Goal: Task Accomplishment & Management: Manage account settings

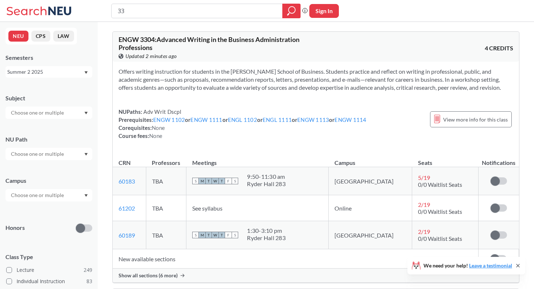
type input "3"
type input "2510"
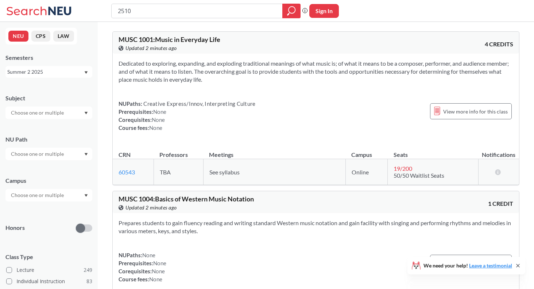
click at [87, 73] on icon "Dropdown arrow" at bounding box center [86, 72] width 4 height 3
click at [65, 91] on div "Fall 2025" at bounding box center [50, 88] width 82 height 8
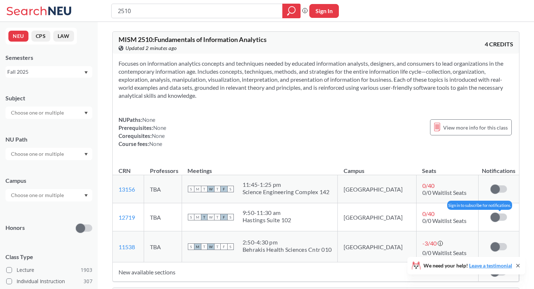
click at [503, 217] on label at bounding box center [499, 216] width 16 height 7
click at [491, 213] on input "checkbox" at bounding box center [491, 213] width 0 height 0
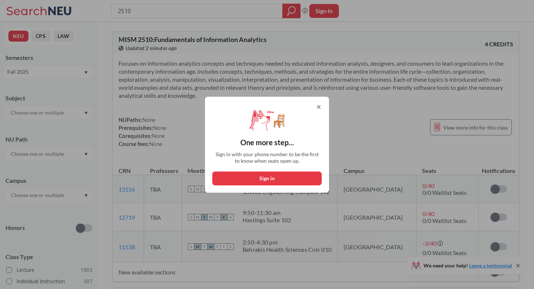
click at [273, 178] on button "Sign in" at bounding box center [266, 178] width 109 height 14
select select "US"
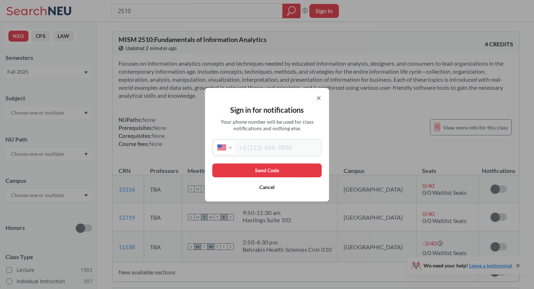
click at [266, 147] on input "tel" at bounding box center [277, 147] width 85 height 13
type input "[PHONE_NUMBER]"
click at [270, 171] on button "Send Code" at bounding box center [266, 170] width 109 height 14
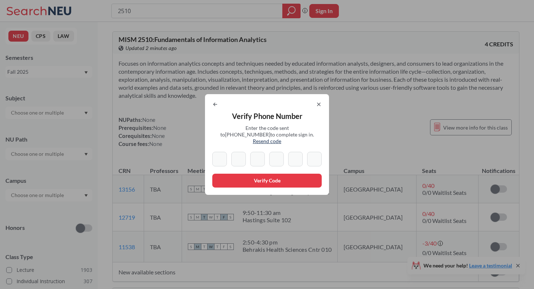
type input "2"
type input "9"
type input "1"
type input "4"
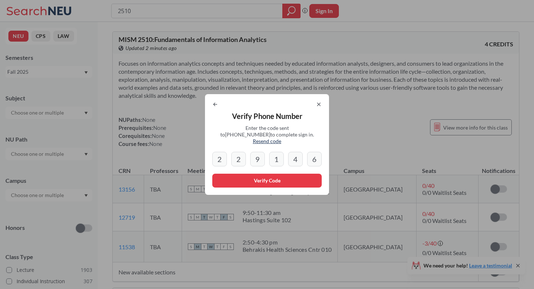
type input "6"
click at [263, 174] on button "Verify Code" at bounding box center [266, 181] width 109 height 14
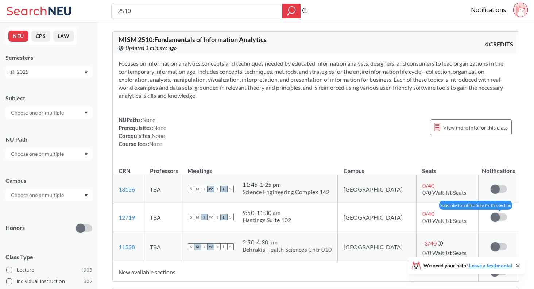
click at [501, 219] on label at bounding box center [499, 216] width 16 height 7
click at [491, 213] on input "checkbox" at bounding box center [491, 213] width 0 height 0
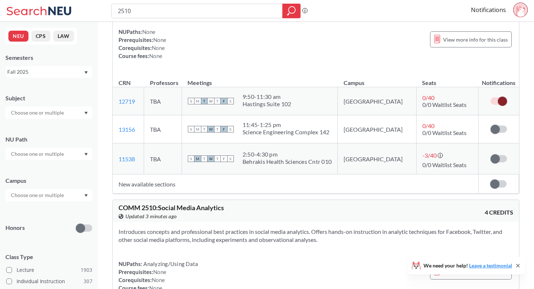
scroll to position [88, 0]
